Goal: Information Seeking & Learning: Learn about a topic

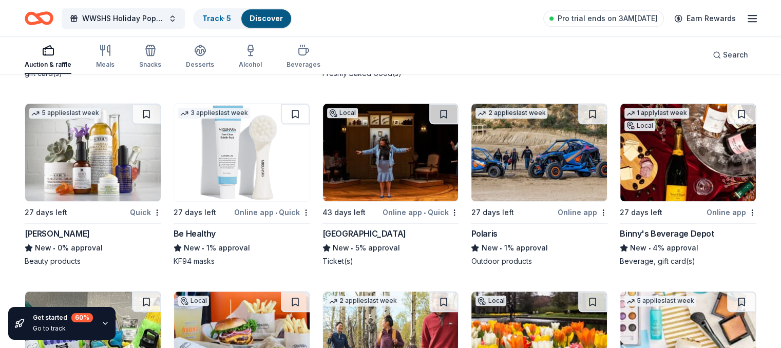
scroll to position [8850, 0]
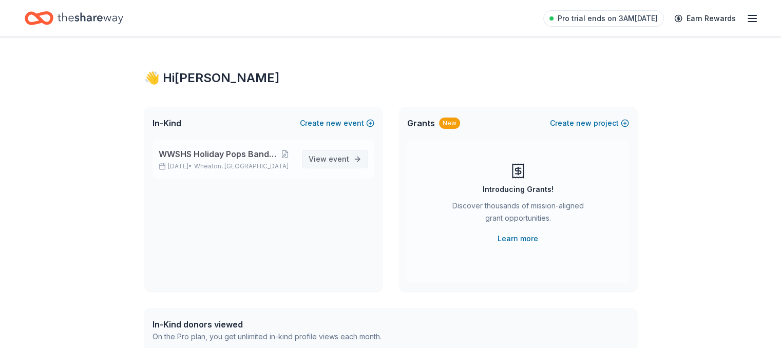
click at [335, 157] on span "event" at bounding box center [339, 159] width 21 height 9
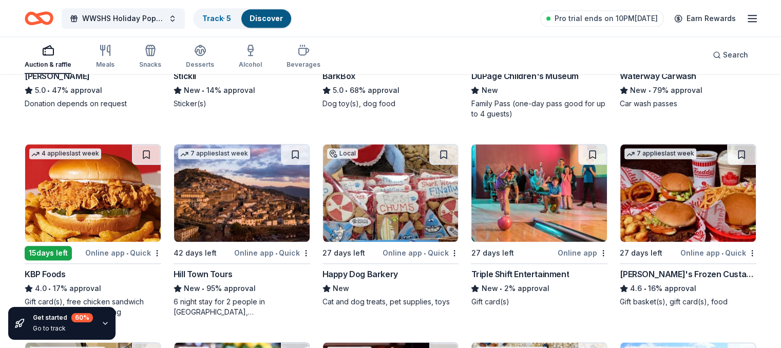
scroll to position [1275, 0]
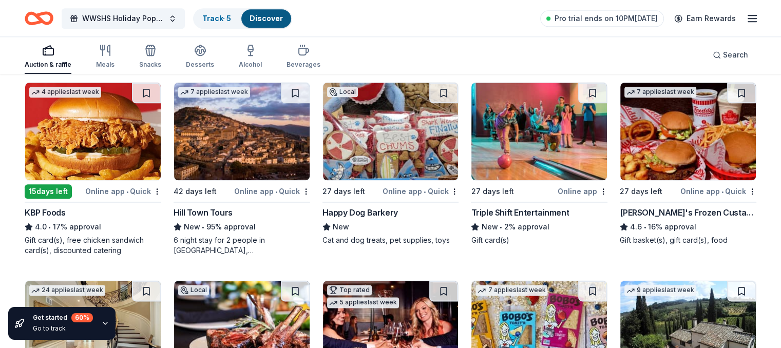
click at [672, 147] on img at bounding box center [688, 132] width 136 height 98
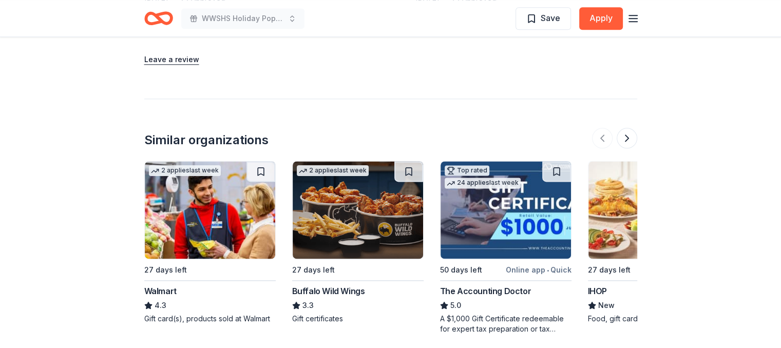
scroll to position [1309, 0]
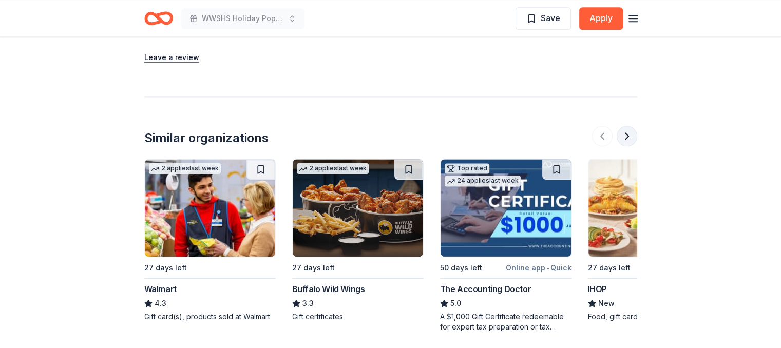
click at [626, 126] on button at bounding box center [627, 136] width 21 height 21
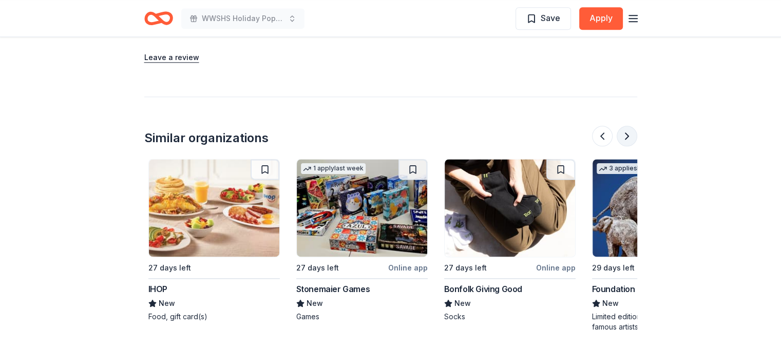
scroll to position [0, 444]
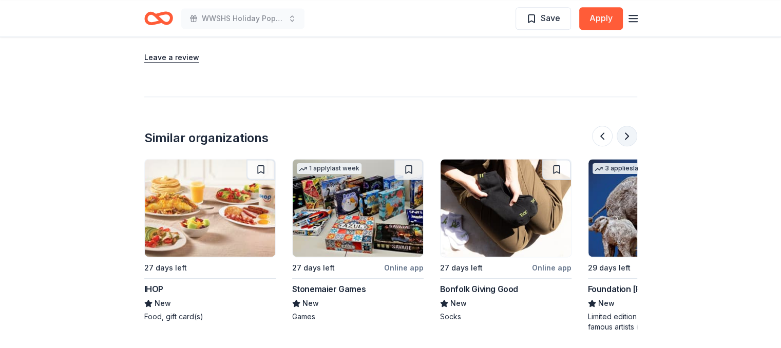
click at [628, 126] on button at bounding box center [627, 136] width 21 height 21
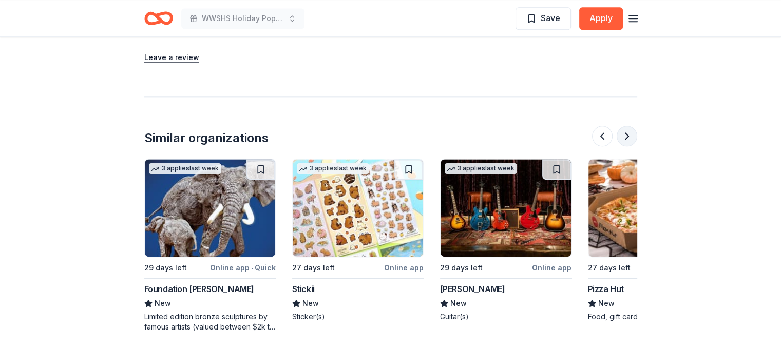
click at [628, 126] on button at bounding box center [627, 136] width 21 height 21
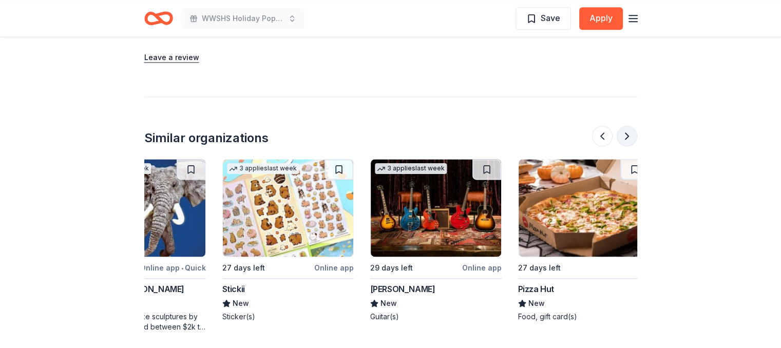
scroll to position [0, 969]
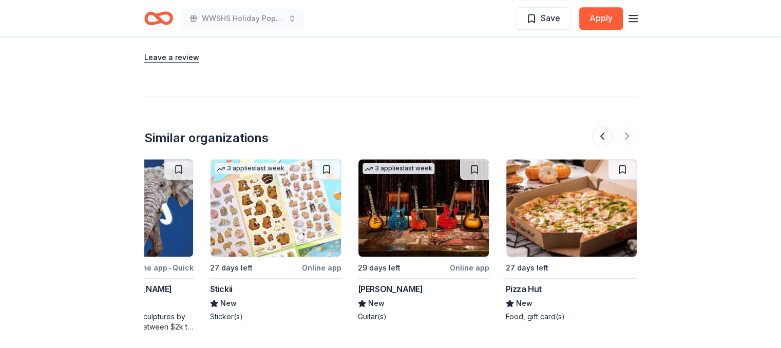
click at [283, 159] on img at bounding box center [276, 208] width 130 height 98
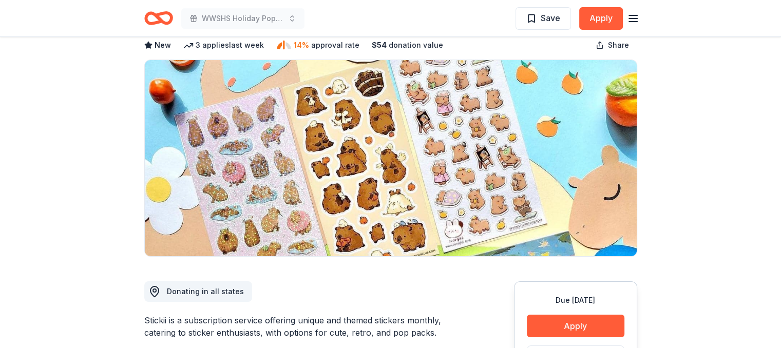
scroll to position [29, 0]
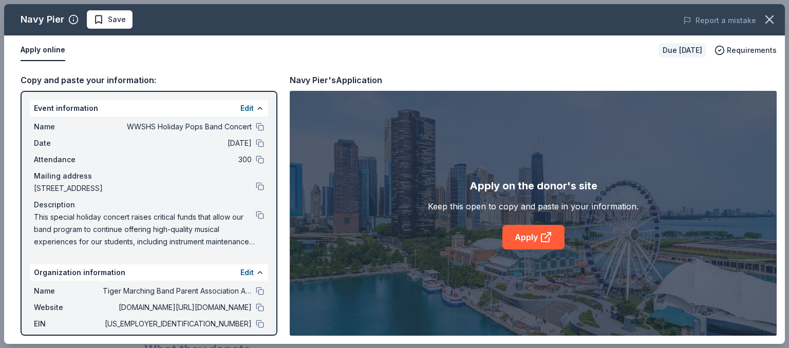
scroll to position [0, 969]
